Goal: Information Seeking & Learning: Understand process/instructions

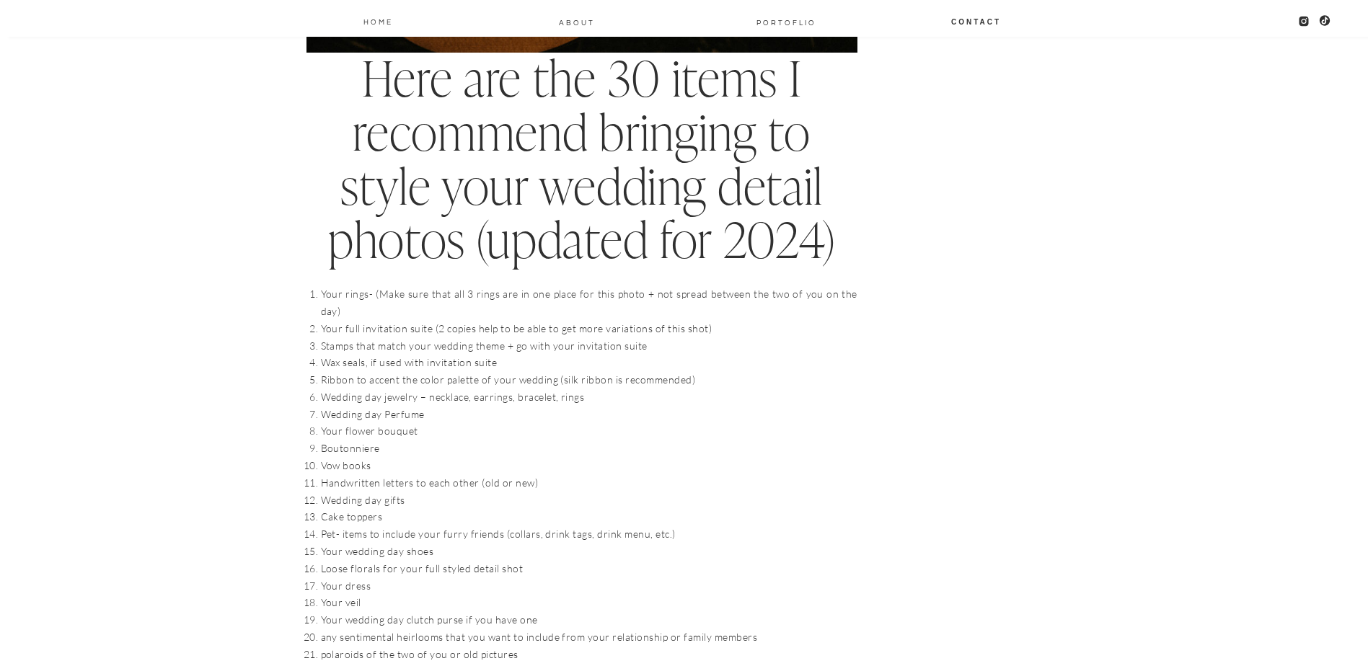
scroll to position [1370, 0]
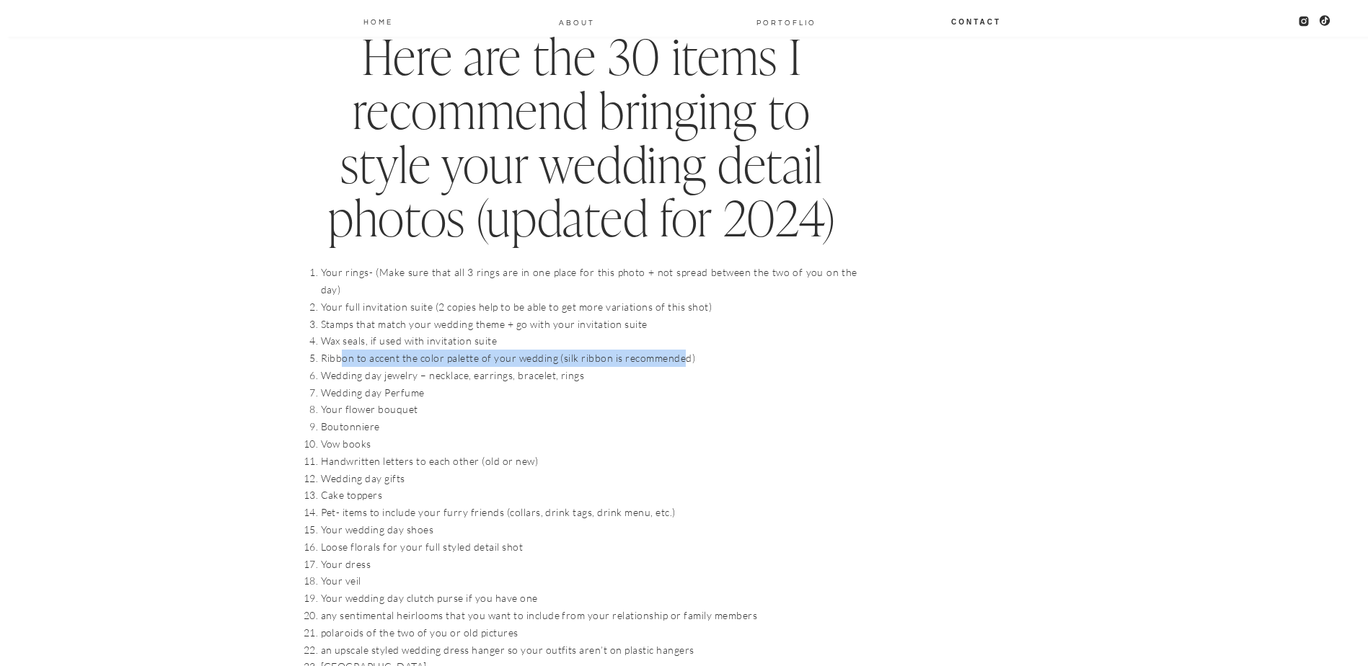
drag, startPoint x: 342, startPoint y: 337, endPoint x: 686, endPoint y: 343, distance: 344.7
click at [686, 350] on li "Ribbon to accent the color palette of your wedding (silk ribbon is recommended)" at bounding box center [589, 358] width 536 height 17
drag, startPoint x: 685, startPoint y: 344, endPoint x: 415, endPoint y: 364, distance: 271.1
click at [472, 384] on li "Wedding day Perfume" at bounding box center [589, 392] width 536 height 17
click at [352, 367] on li "Wedding day jewelry – necklace, earrings, bracelet, rings" at bounding box center [589, 375] width 536 height 17
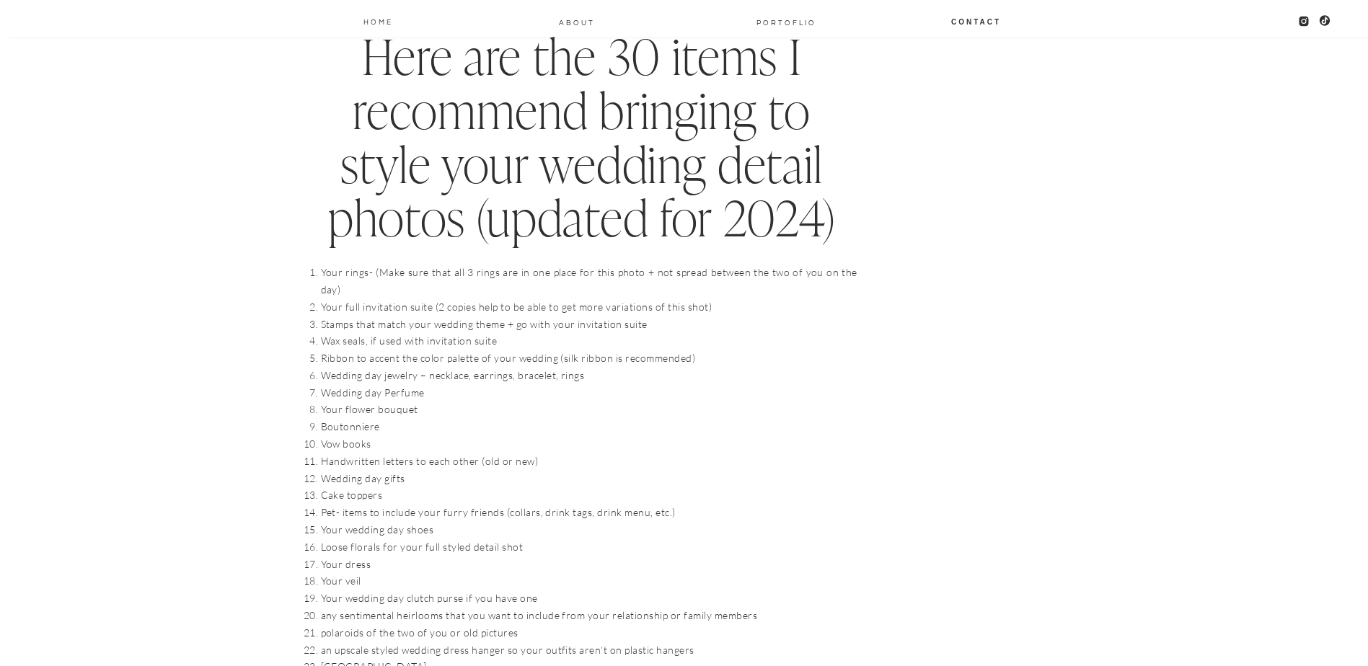
click at [431, 401] on li "Your flower bouquet" at bounding box center [589, 409] width 536 height 17
drag, startPoint x: 358, startPoint y: 468, endPoint x: 391, endPoint y: 464, distance: 33.4
click at [391, 470] on li "Wedding day gifts" at bounding box center [589, 478] width 536 height 17
drag, startPoint x: 391, startPoint y: 464, endPoint x: 337, endPoint y: 487, distance: 59.1
click at [337, 504] on li "Pet- items to include your furry friends (collars, drink tags, drink menu, etc.)" at bounding box center [589, 512] width 536 height 17
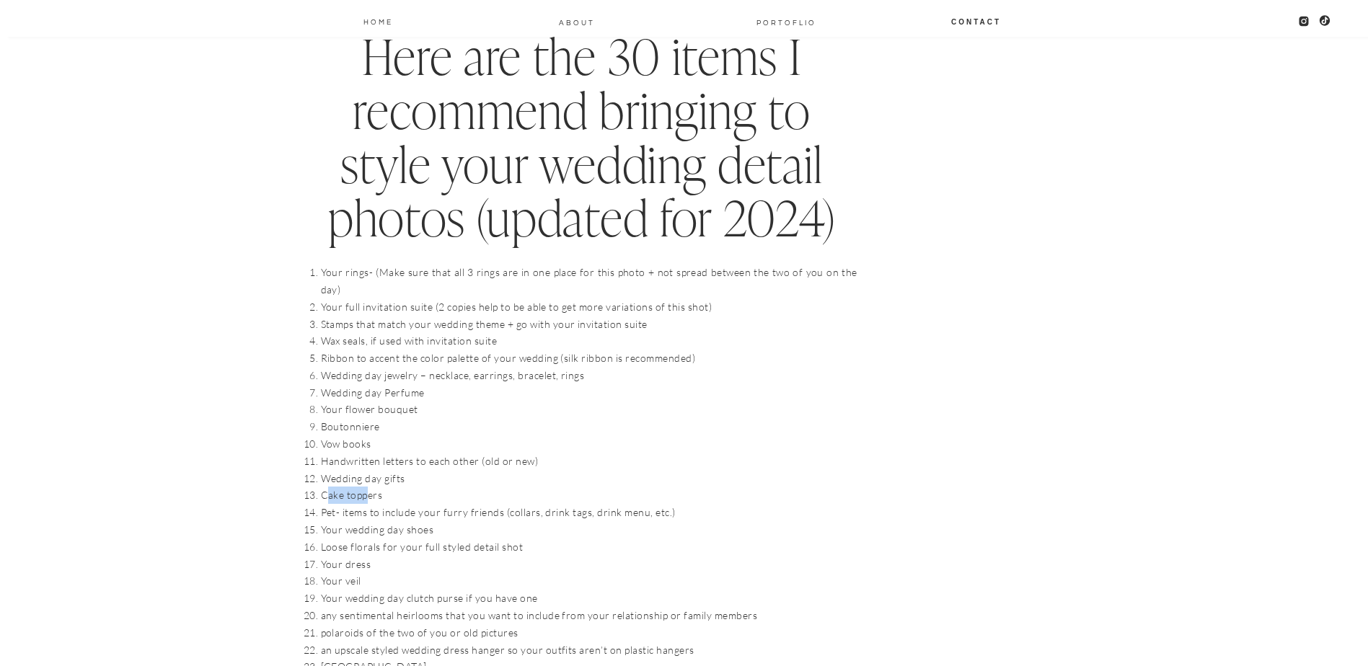
click at [368, 487] on li "Cake toppers" at bounding box center [589, 495] width 536 height 17
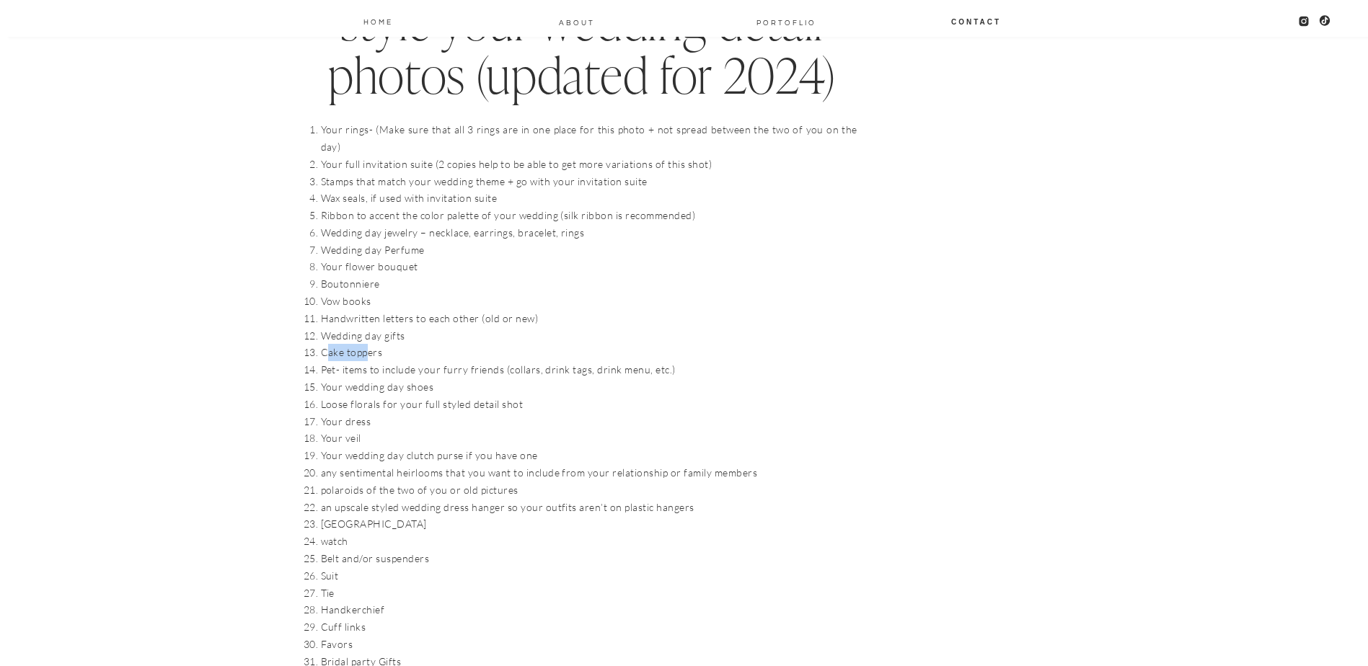
scroll to position [1514, 0]
drag, startPoint x: 316, startPoint y: 366, endPoint x: 443, endPoint y: 373, distance: 127.8
click at [447, 377] on li "Your wedding day shoes" at bounding box center [589, 385] width 536 height 17
drag, startPoint x: 443, startPoint y: 373, endPoint x: 406, endPoint y: 401, distance: 46.4
click at [407, 412] on li "Your dress" at bounding box center [589, 420] width 536 height 17
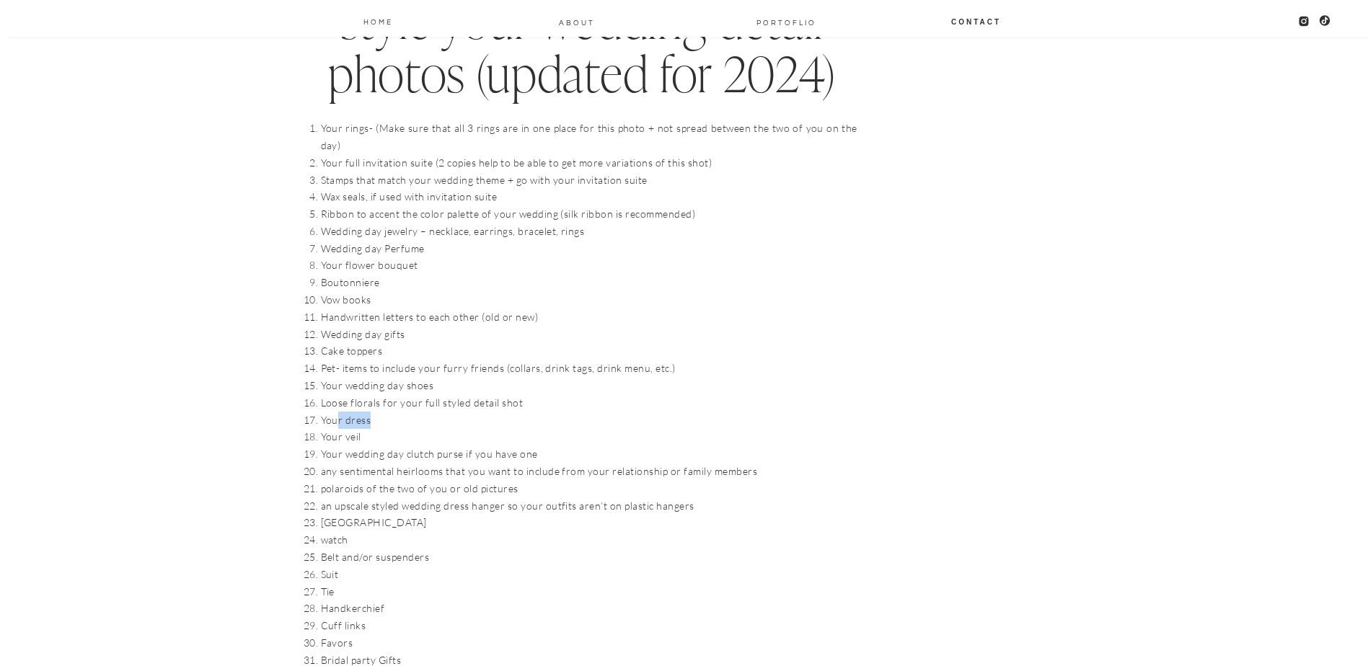
click at [402, 412] on li "Your dress" at bounding box center [589, 420] width 536 height 17
